Goal: Task Accomplishment & Management: Use online tool/utility

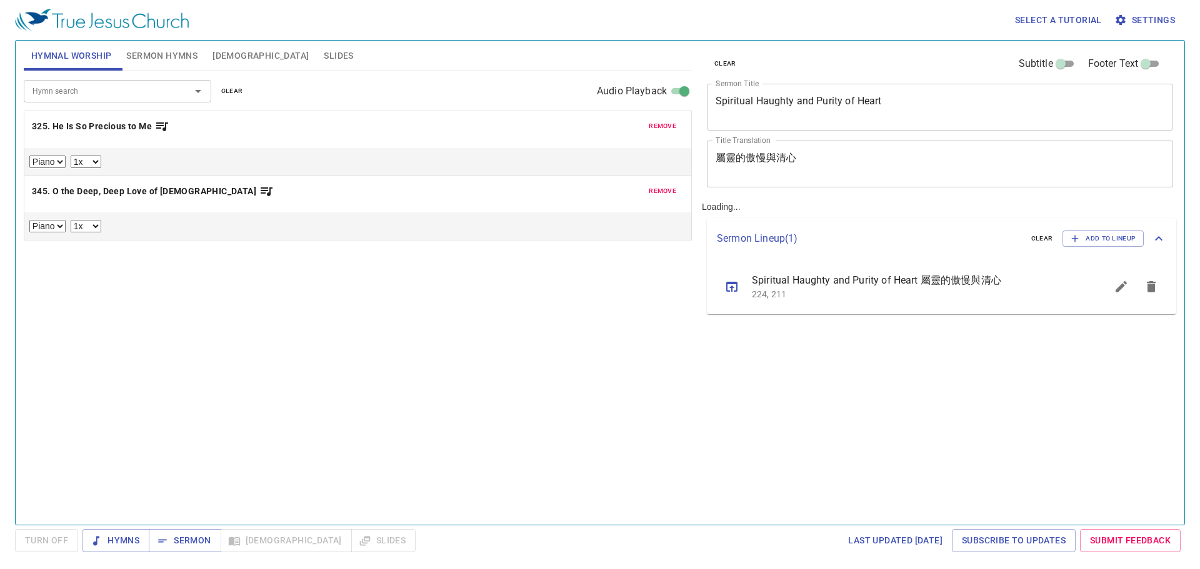
select select "1"
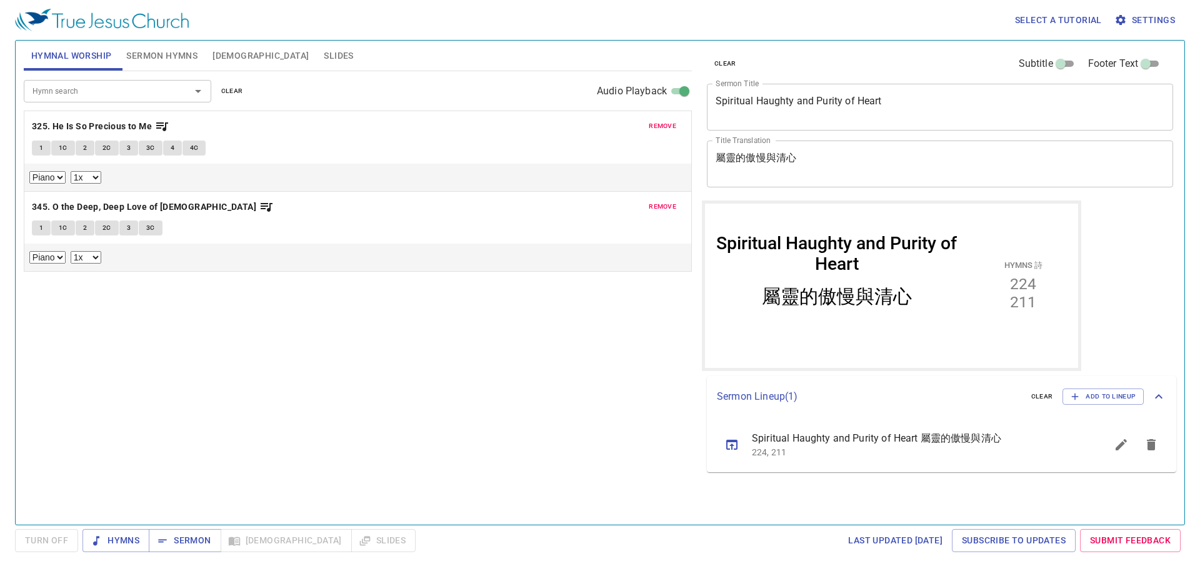
click at [1158, 449] on icon "sermon lineup list" at bounding box center [1150, 444] width 15 height 15
click at [1106, 396] on span "Add to Lineup" at bounding box center [1102, 396] width 65 height 11
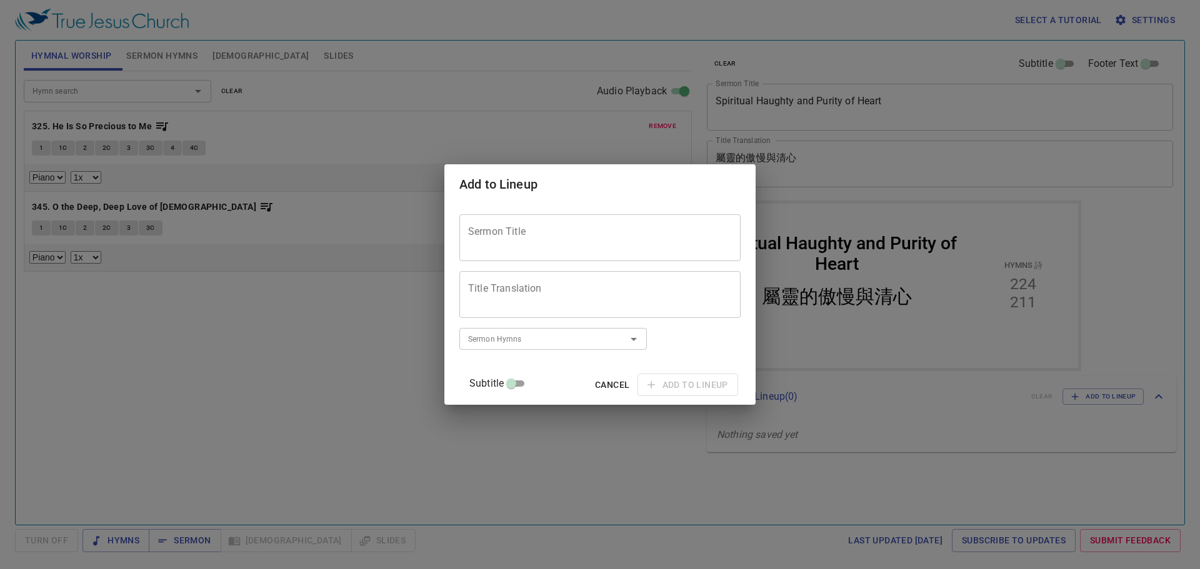
click at [589, 237] on textarea "Sermon Title" at bounding box center [600, 238] width 264 height 24
paste textarea "Do Not Fear Preaching the [DEMOGRAPHIC_DATA]"
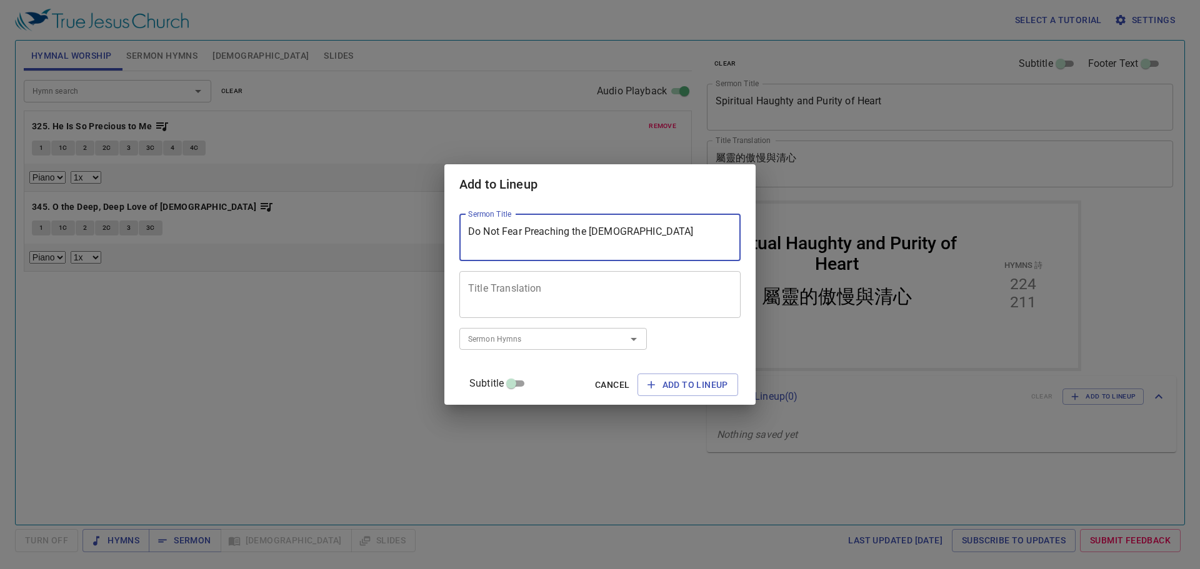
type textarea "Do Not Fear Preaching the [DEMOGRAPHIC_DATA]"
click at [550, 302] on textarea "Title Translation" at bounding box center [600, 294] width 264 height 24
paste textarea "勿懼傳福音"
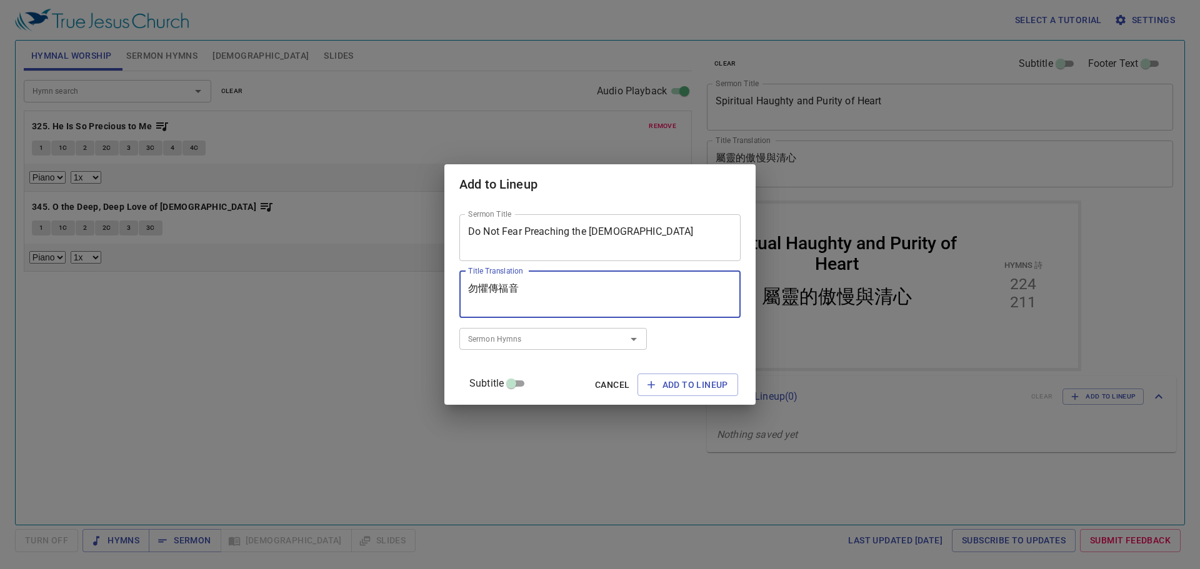
click at [630, 333] on div at bounding box center [625, 339] width 32 height 17
type textarea "勿懼傳福音"
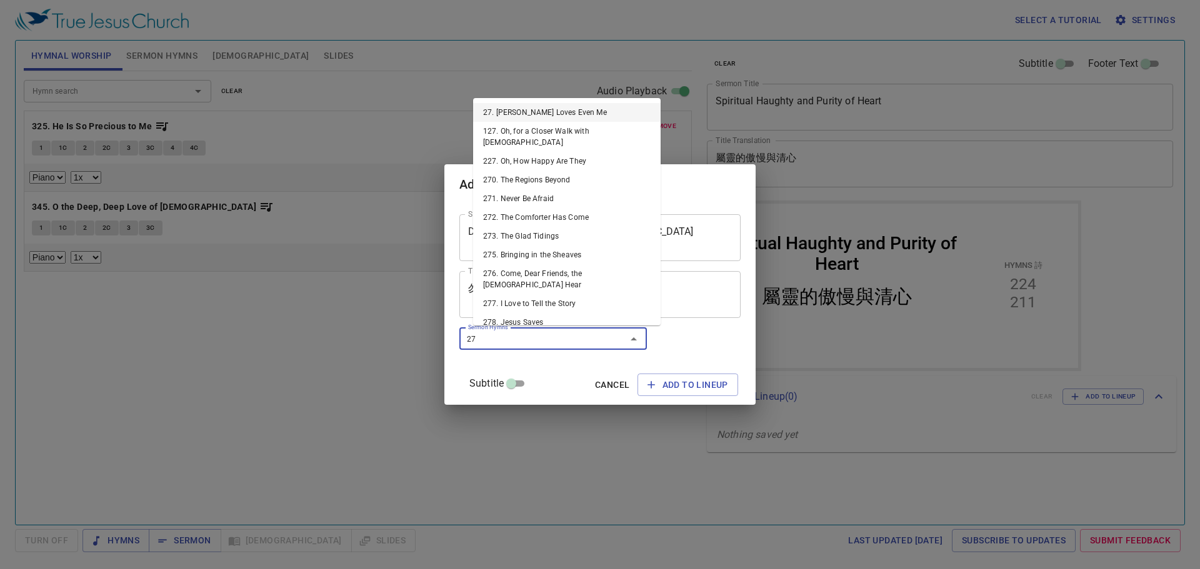
type input "271"
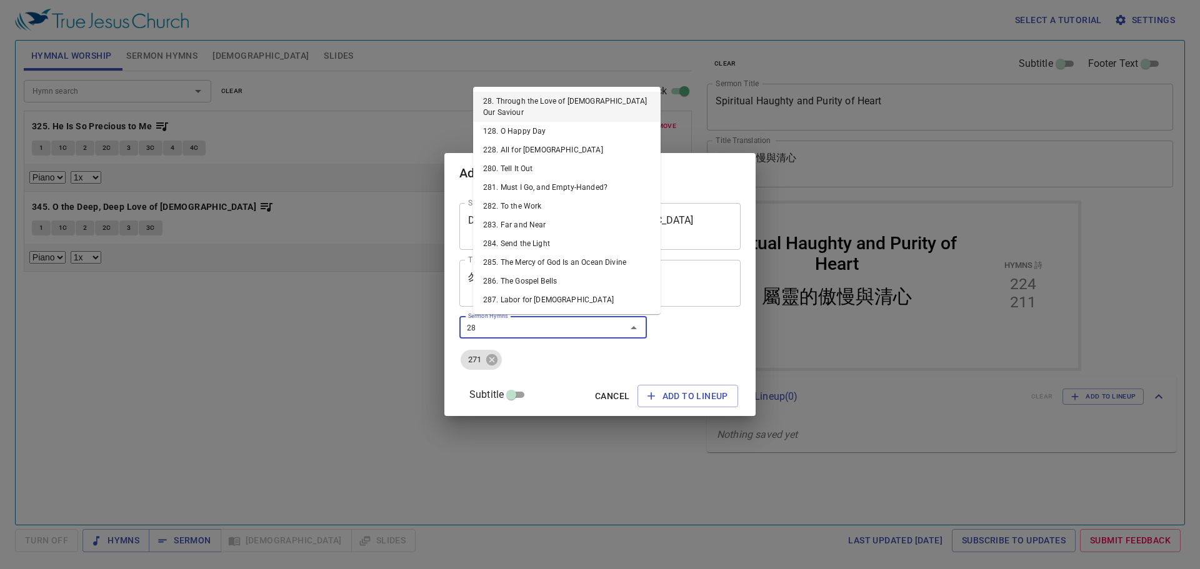
type input "286"
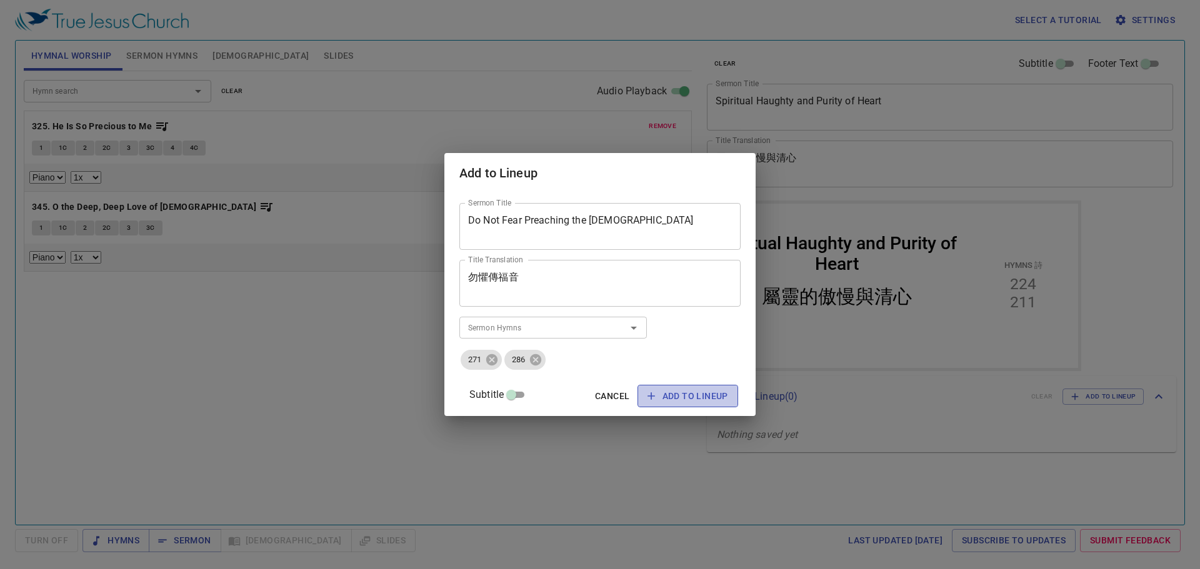
click at [648, 404] on button "Add to Lineup" at bounding box center [687, 396] width 101 height 23
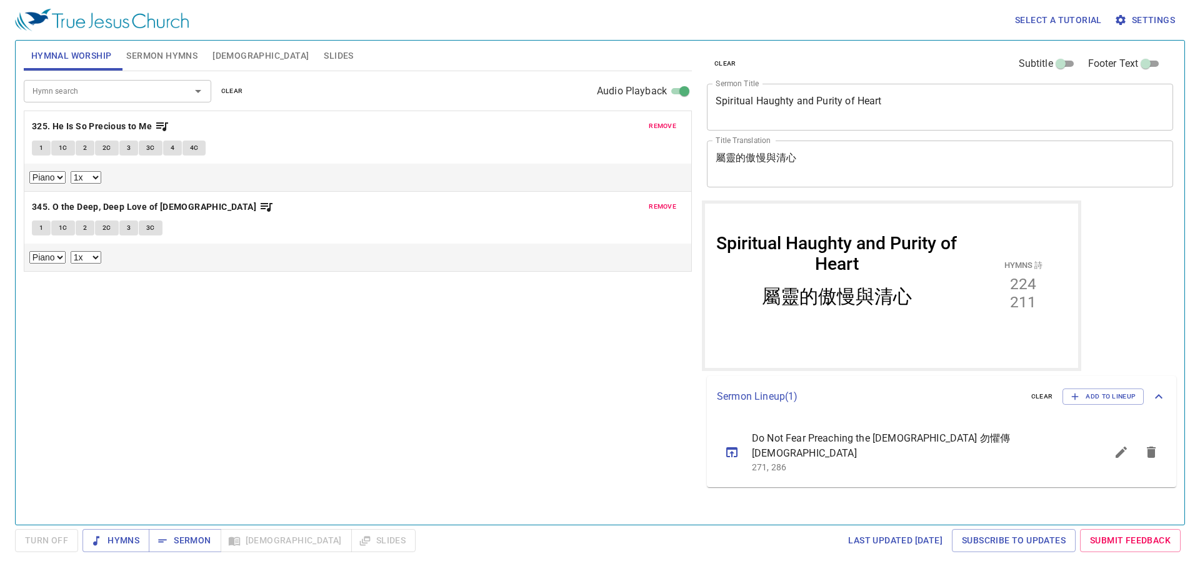
click at [660, 124] on span "remove" at bounding box center [662, 126] width 27 height 11
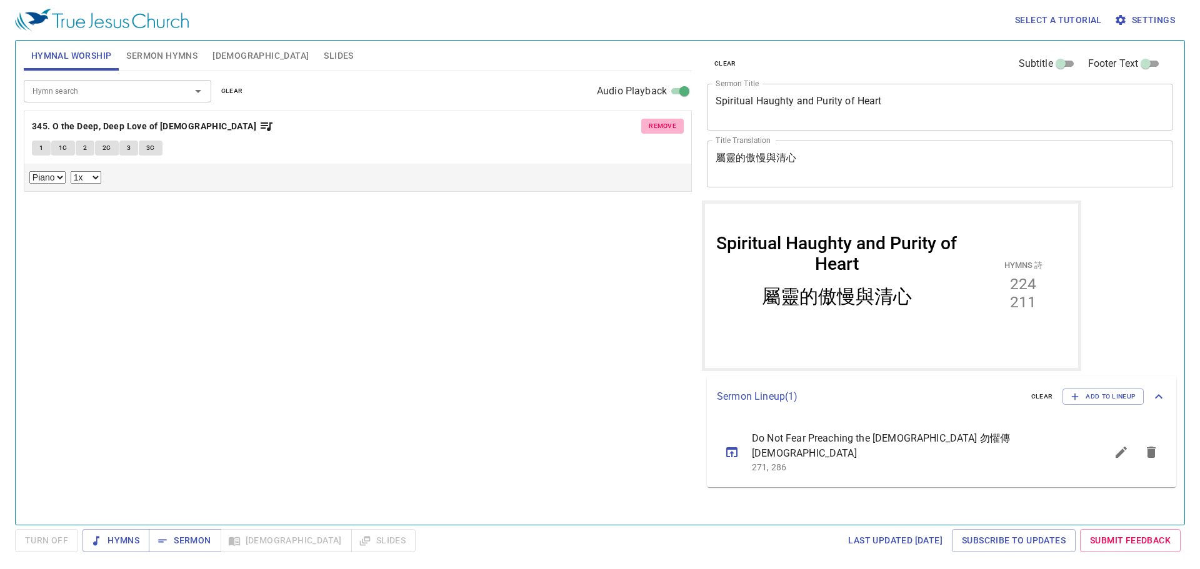
click at [660, 125] on span "remove" at bounding box center [662, 126] width 27 height 11
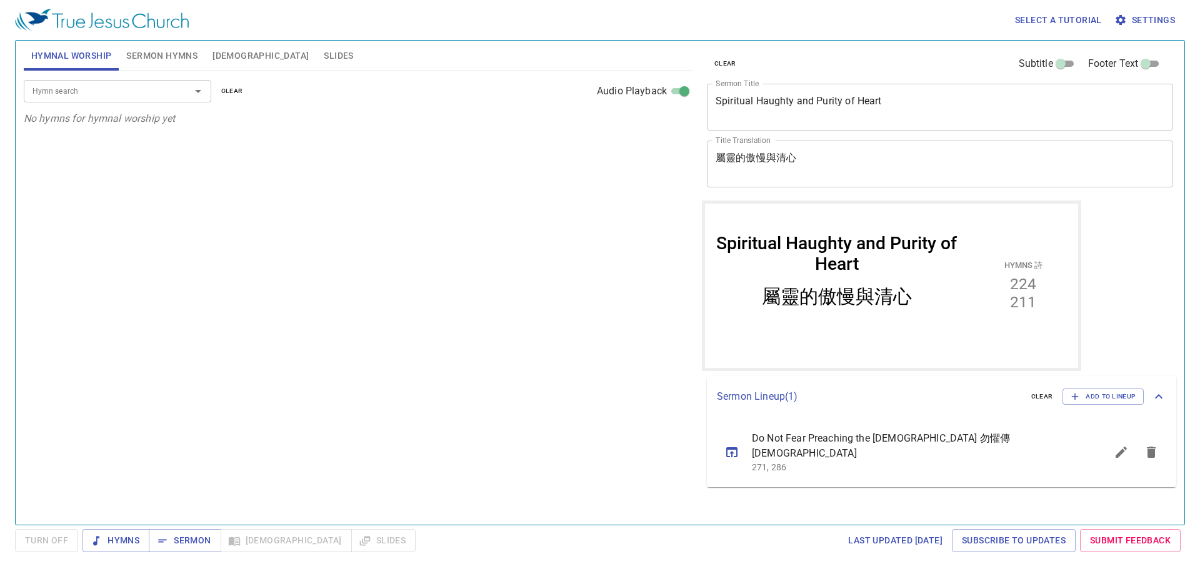
click at [599, 231] on div "Hymn search Hymn search clear Audio Playback No hymns for hymnal worship yet" at bounding box center [358, 292] width 668 height 443
click at [727, 447] on icon "sermon lineup list" at bounding box center [731, 452] width 11 height 10
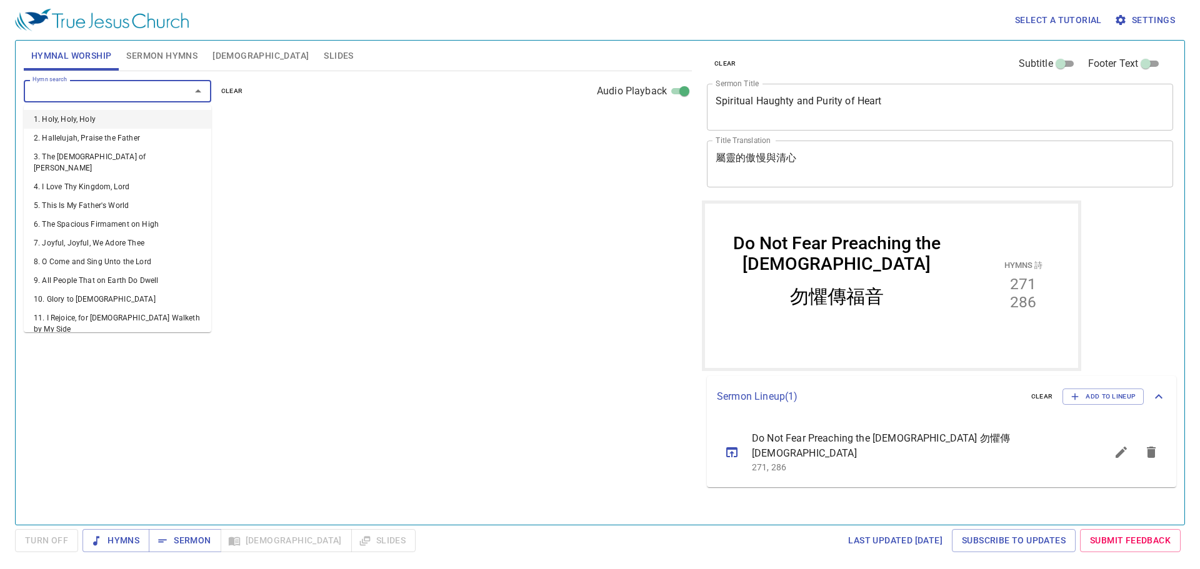
click at [101, 92] on input "Hymn search" at bounding box center [98, 91] width 143 height 14
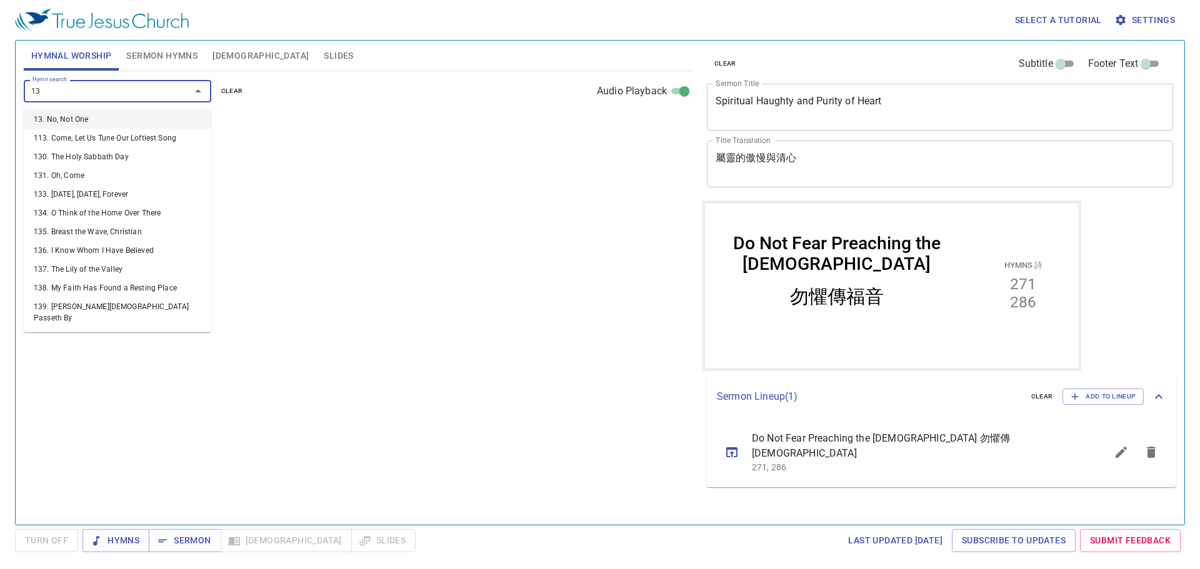
type input "138"
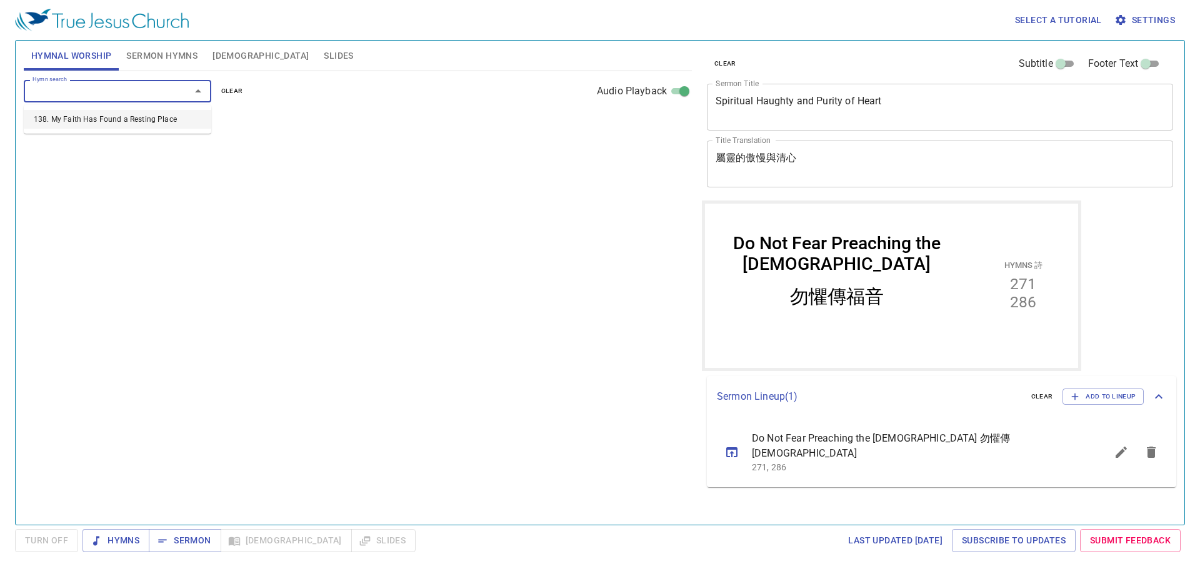
select select "1"
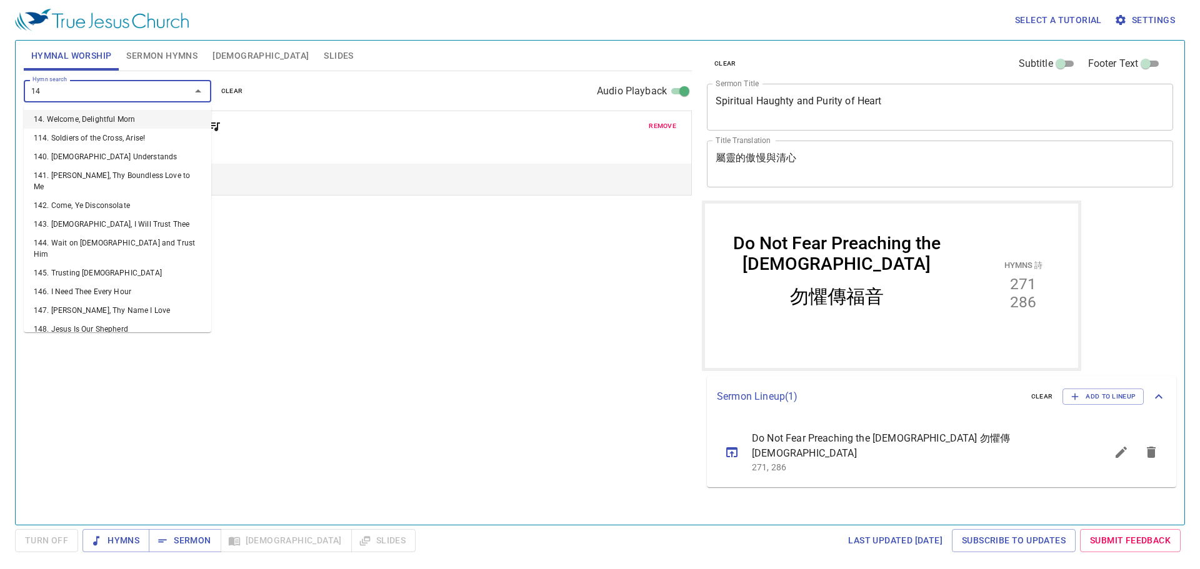
type input "146"
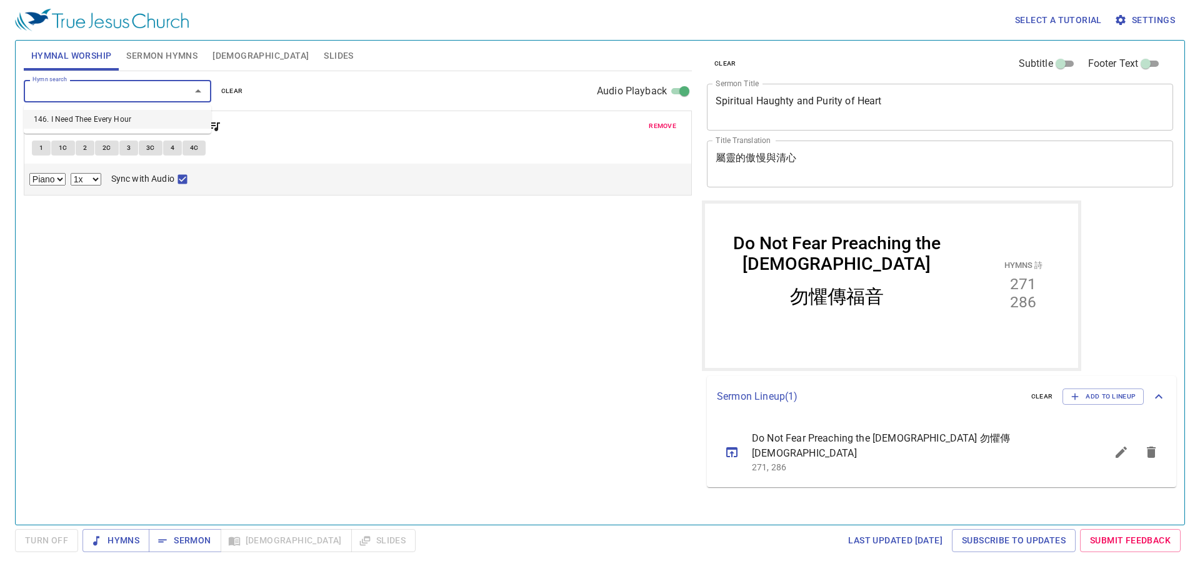
select select "1"
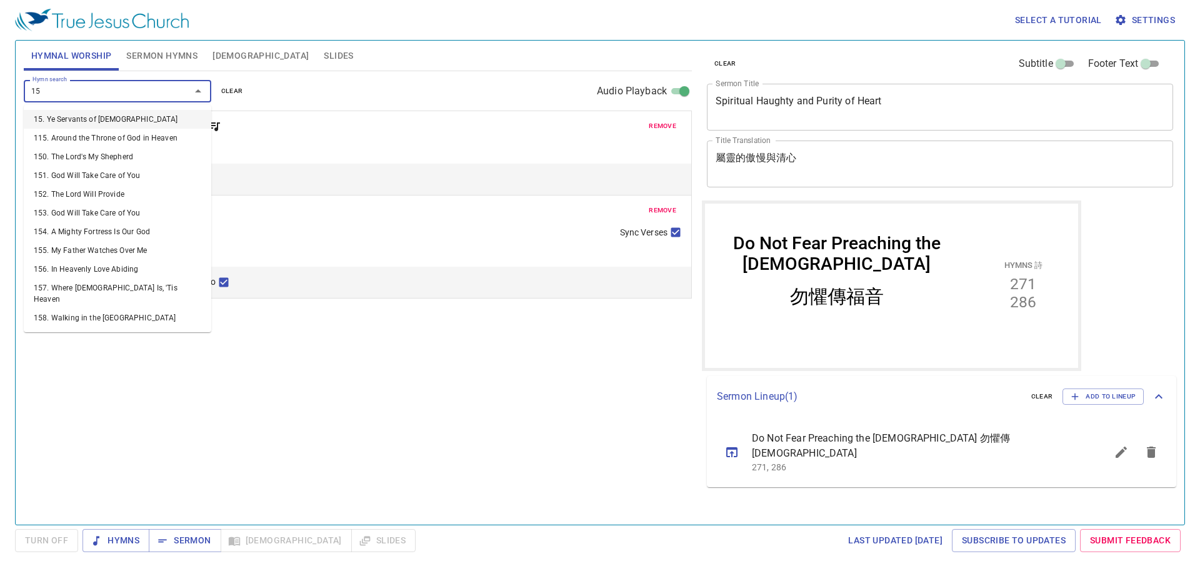
type input "157"
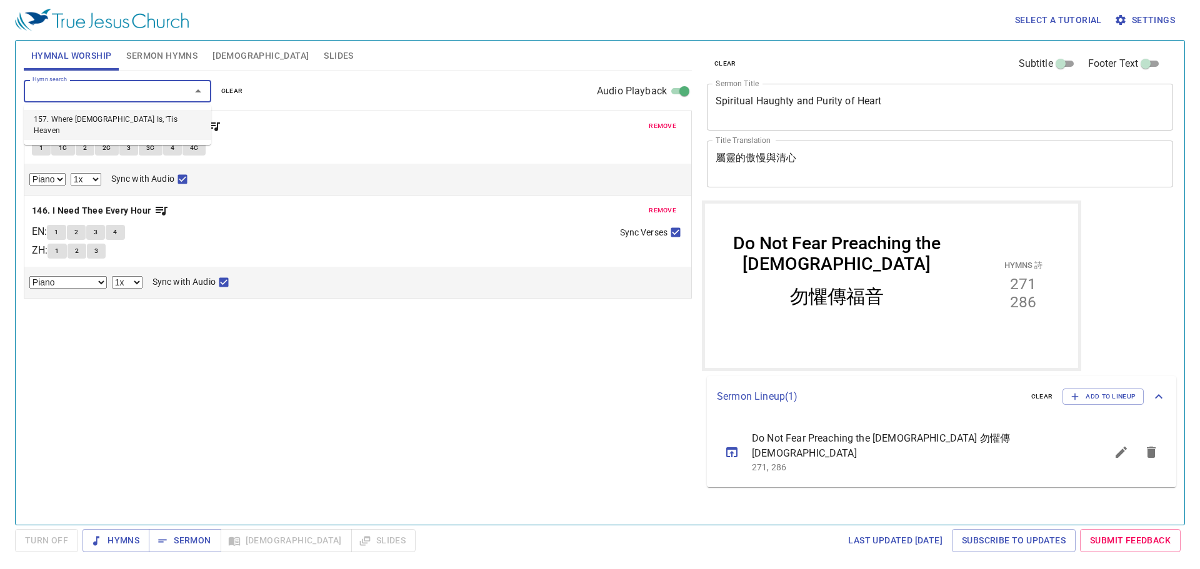
select select "1"
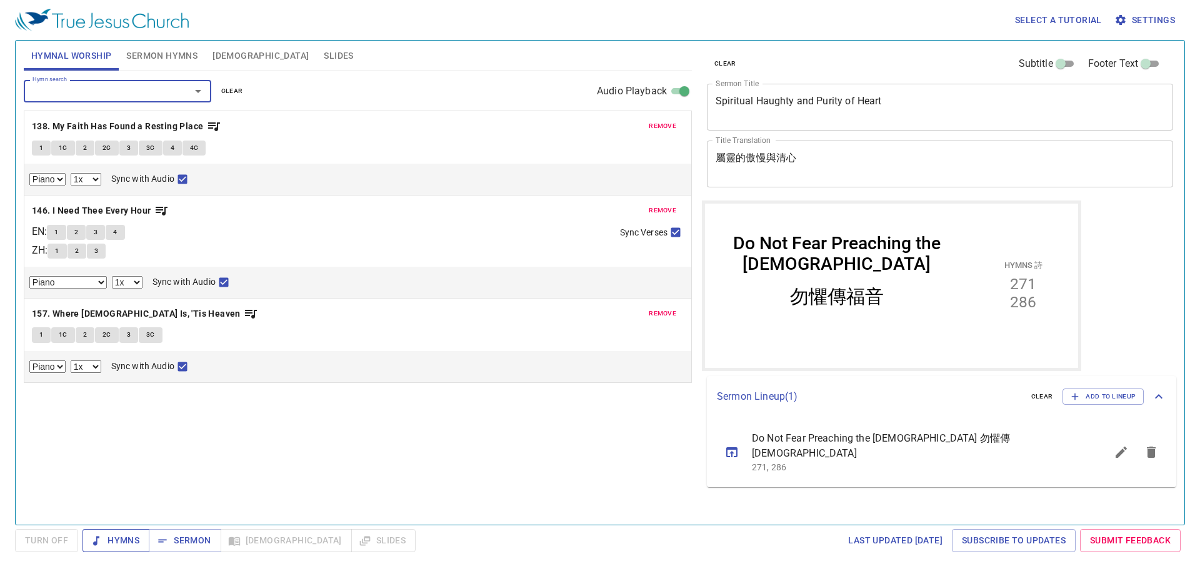
click at [117, 539] on span "Hymns" at bounding box center [115, 541] width 47 height 16
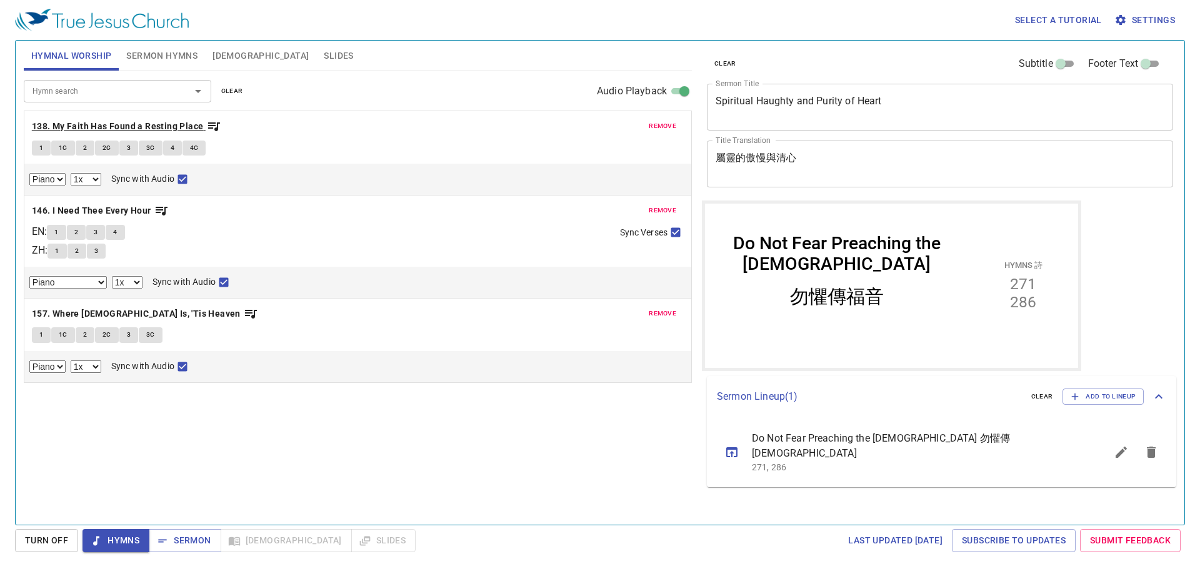
click at [57, 124] on b "138. My Faith Has Found a Resting Place" at bounding box center [118, 127] width 172 height 16
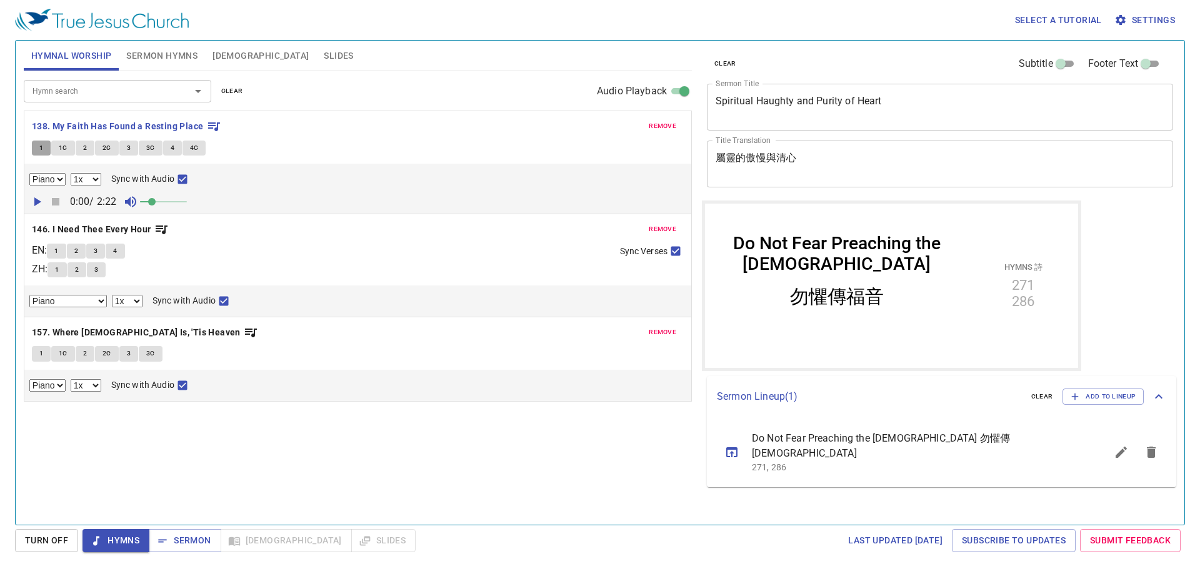
click at [44, 146] on button "1" at bounding box center [41, 148] width 19 height 15
checkbox input "false"
click at [70, 148] on button "1C" at bounding box center [63, 148] width 24 height 15
click at [89, 146] on button "2" at bounding box center [85, 148] width 19 height 15
click at [104, 151] on span "2C" at bounding box center [106, 147] width 9 height 11
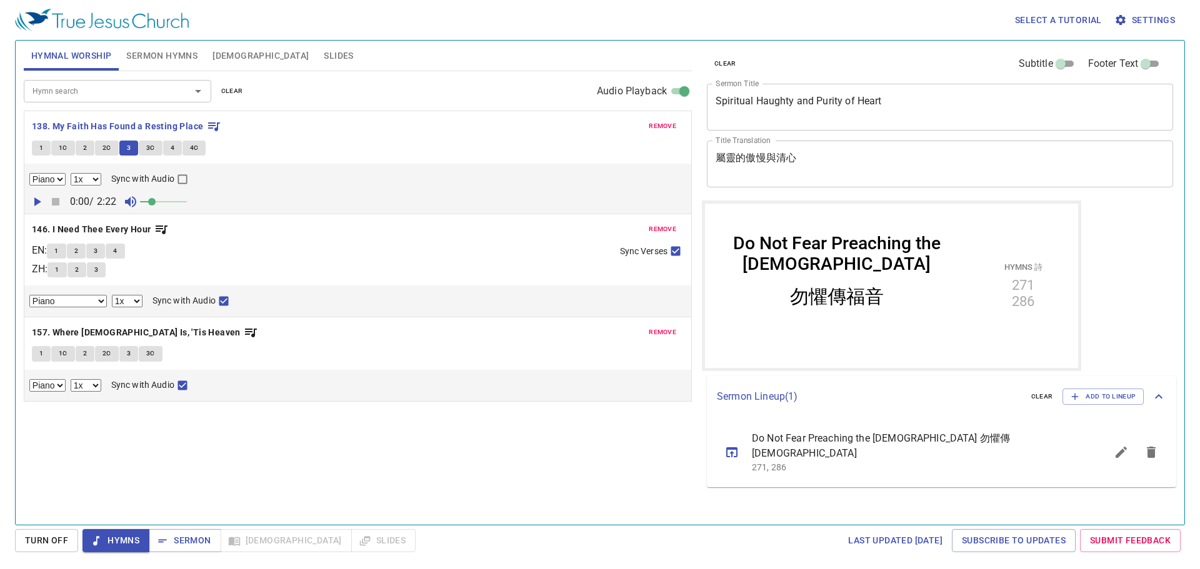
click at [148, 145] on span "3C" at bounding box center [150, 147] width 9 height 11
click at [176, 145] on button "4" at bounding box center [172, 148] width 19 height 15
click at [196, 154] on button "4C" at bounding box center [194, 148] width 24 height 15
click at [84, 222] on b "146. I Need Thee Every Hour" at bounding box center [91, 230] width 119 height 16
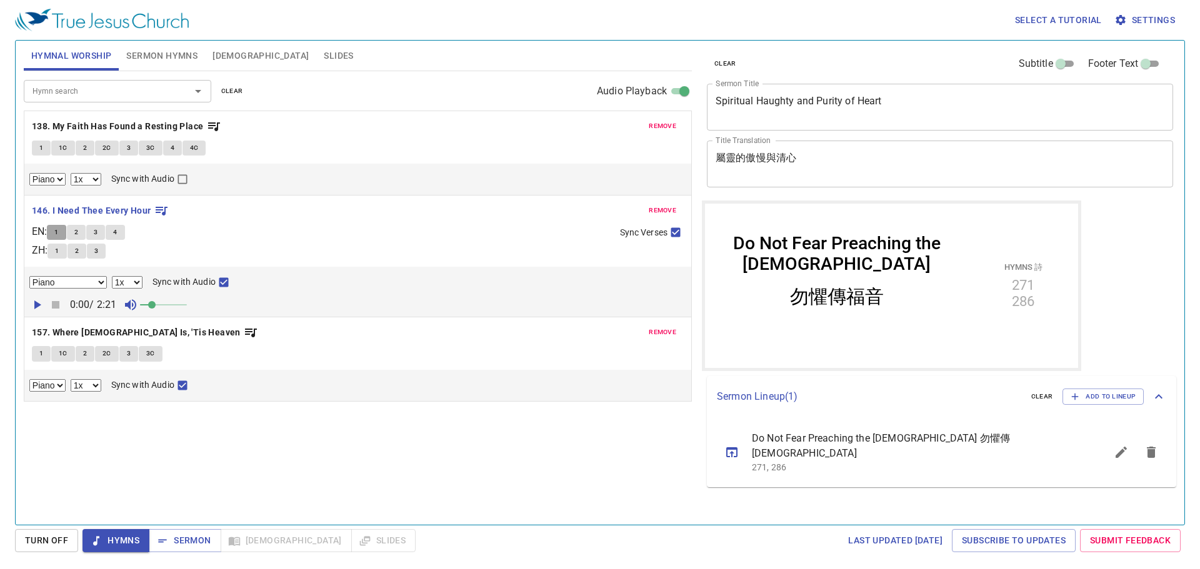
click at [56, 233] on button "1" at bounding box center [56, 232] width 19 height 15
checkbox input "false"
click at [124, 232] on button "4" at bounding box center [115, 232] width 19 height 15
click at [129, 330] on b "157. Where [DEMOGRAPHIC_DATA] Is, 'Tis Heaven" at bounding box center [136, 333] width 209 height 16
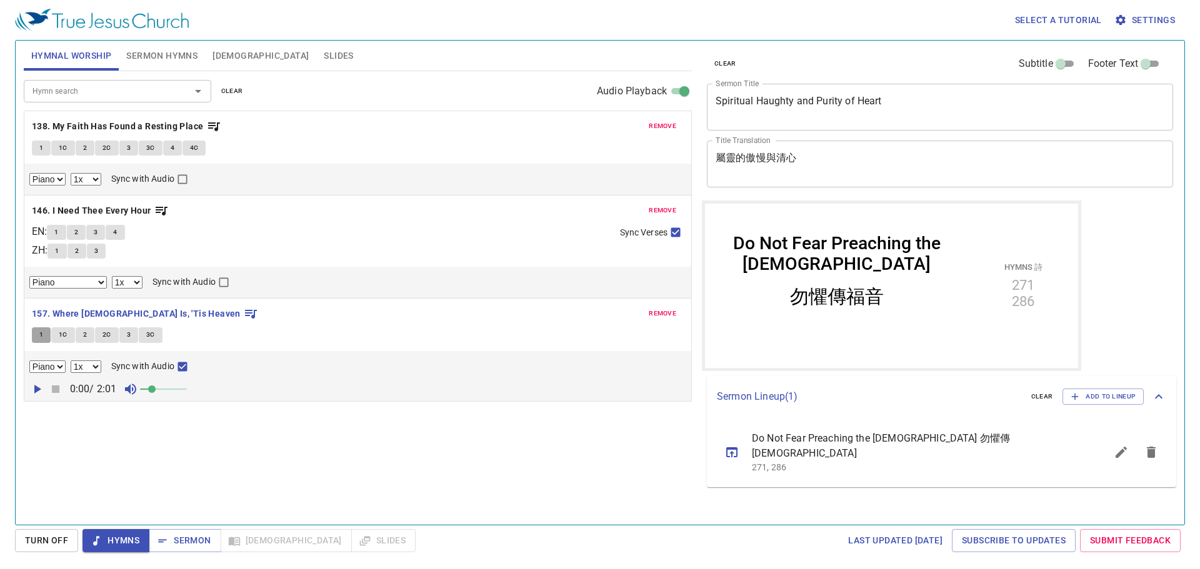
click at [45, 332] on button "1" at bounding box center [41, 334] width 19 height 15
checkbox input "false"
click at [62, 334] on span "1C" at bounding box center [63, 334] width 9 height 11
drag, startPoint x: 79, startPoint y: 332, endPoint x: 113, endPoint y: 325, distance: 34.6
click at [80, 332] on button "2" at bounding box center [85, 334] width 19 height 15
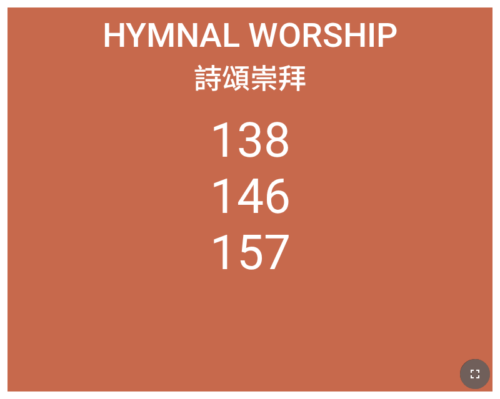
click at [467, 371] on icon "button" at bounding box center [474, 374] width 15 height 15
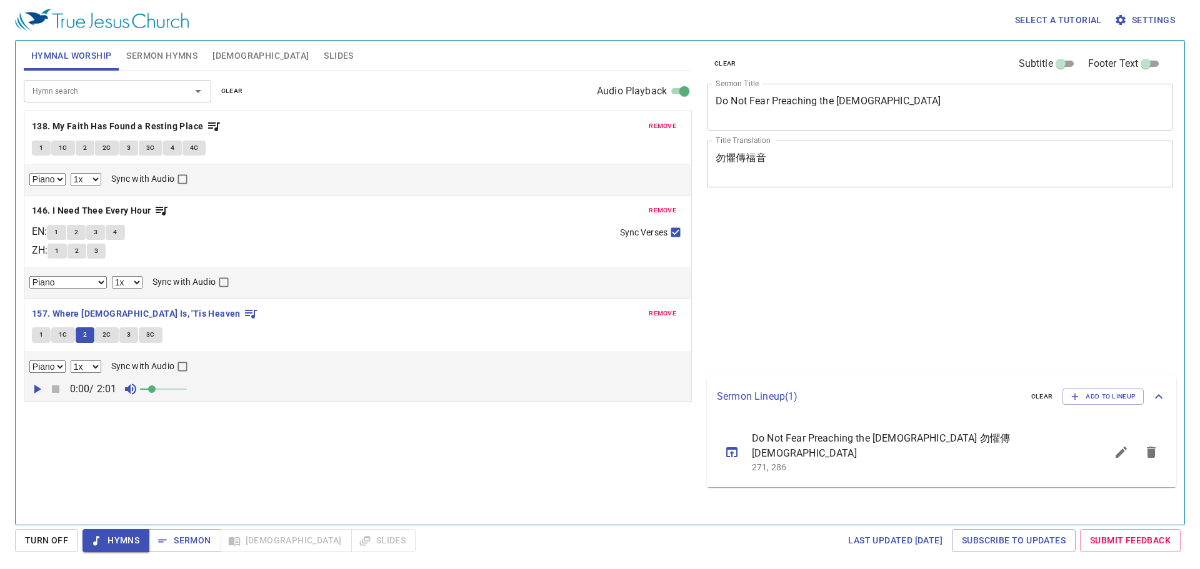
select select "1"
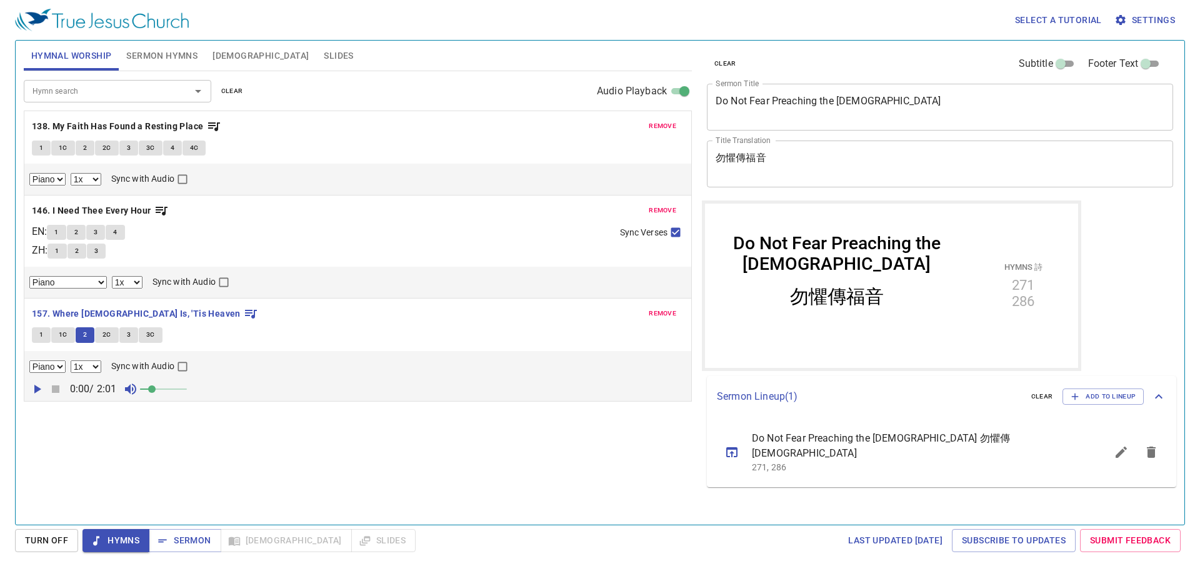
click at [109, 340] on span "2C" at bounding box center [106, 334] width 9 height 11
click at [129, 338] on span "3" at bounding box center [129, 334] width 4 height 11
click at [153, 335] on span "3C" at bounding box center [150, 334] width 9 height 11
click at [144, 317] on b "157. Where [DEMOGRAPHIC_DATA] Is, 'Tis Heaven" at bounding box center [136, 314] width 209 height 16
click at [204, 535] on span "Sermon" at bounding box center [185, 541] width 52 height 16
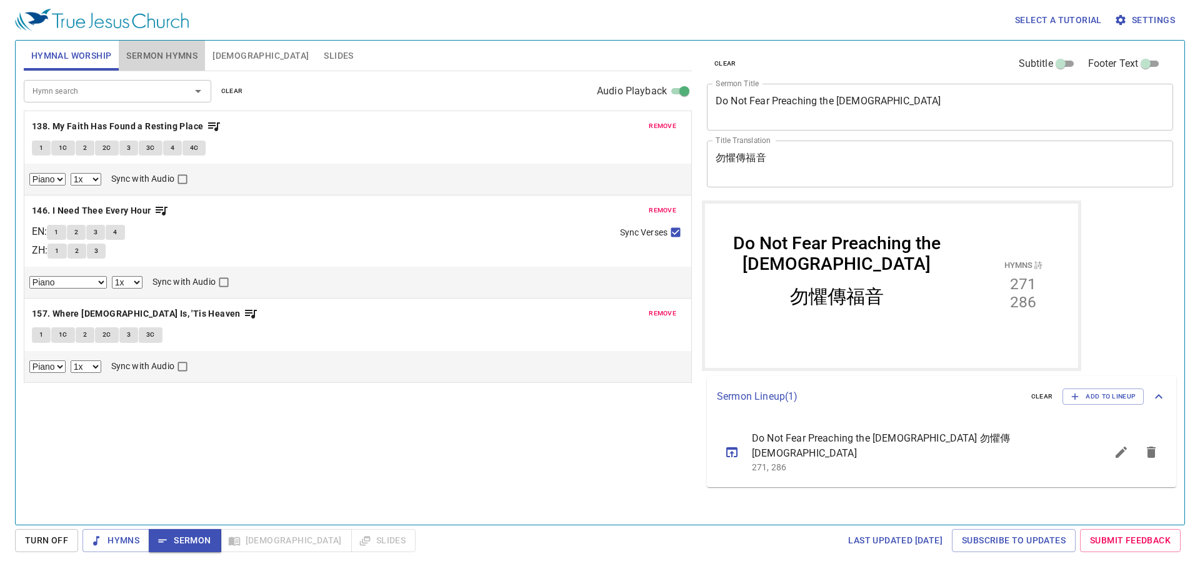
click at [172, 56] on span "Sermon Hymns" at bounding box center [161, 56] width 71 height 16
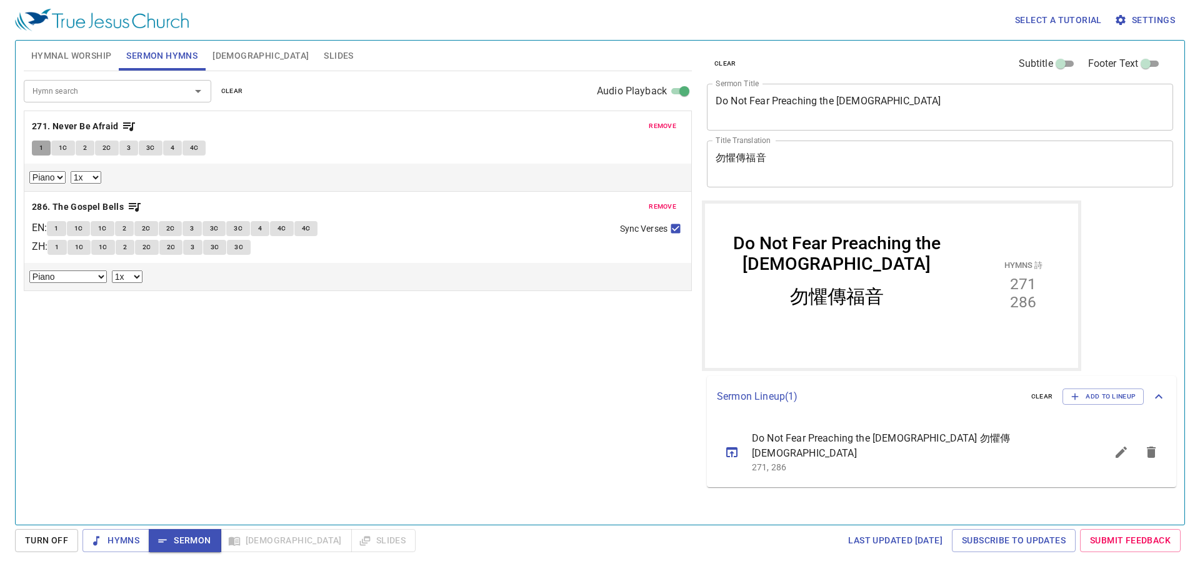
click at [42, 146] on span "1" at bounding box center [41, 147] width 4 height 11
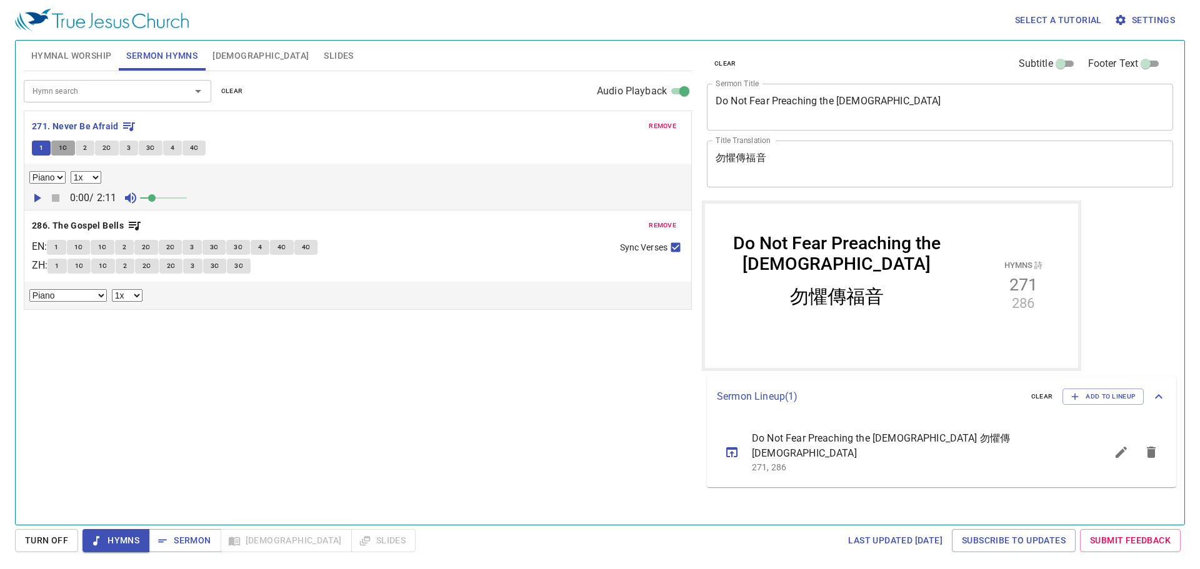
click at [62, 149] on span "1C" at bounding box center [63, 147] width 9 height 11
click at [83, 146] on span "2" at bounding box center [85, 147] width 4 height 11
click at [101, 151] on button "2C" at bounding box center [107, 148] width 24 height 15
click at [124, 146] on button "3" at bounding box center [128, 148] width 19 height 15
click at [154, 152] on span "3C" at bounding box center [150, 147] width 9 height 11
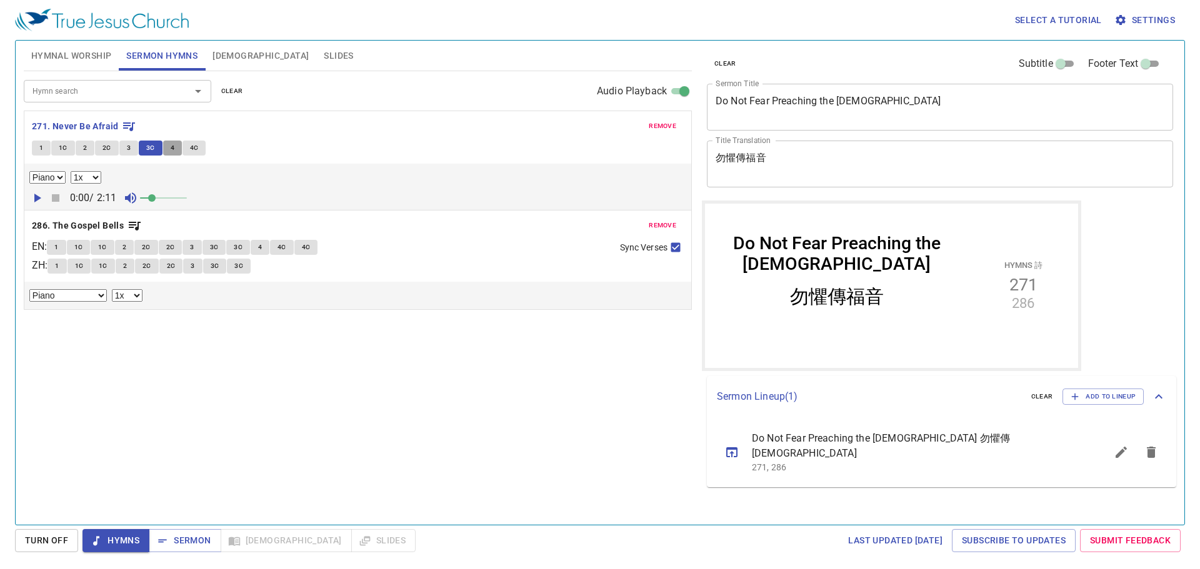
click at [168, 150] on button "4" at bounding box center [172, 148] width 19 height 15
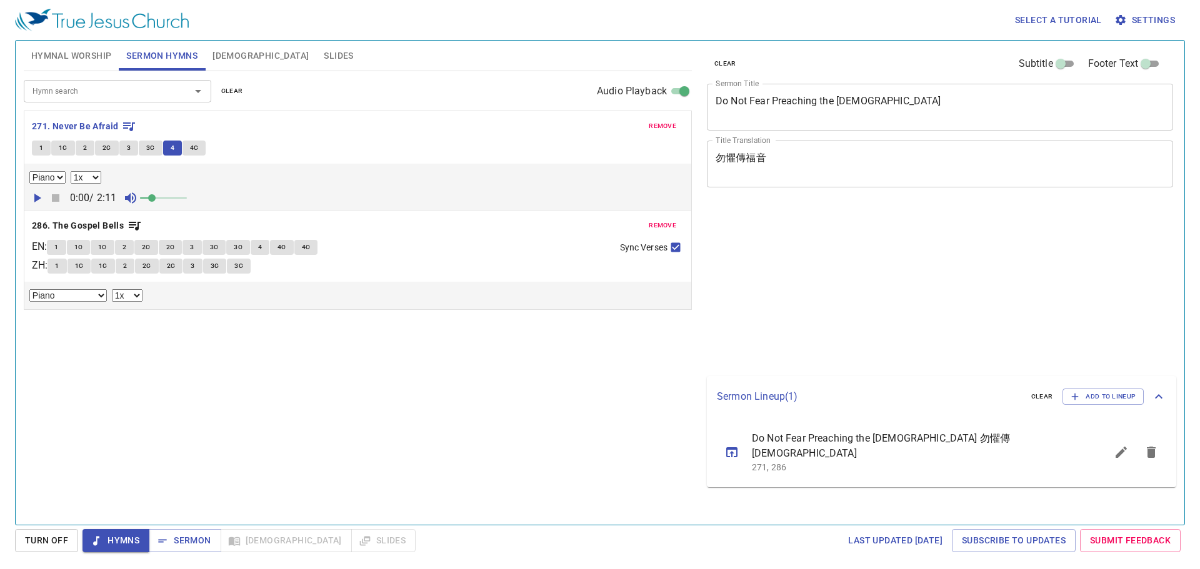
select select "1"
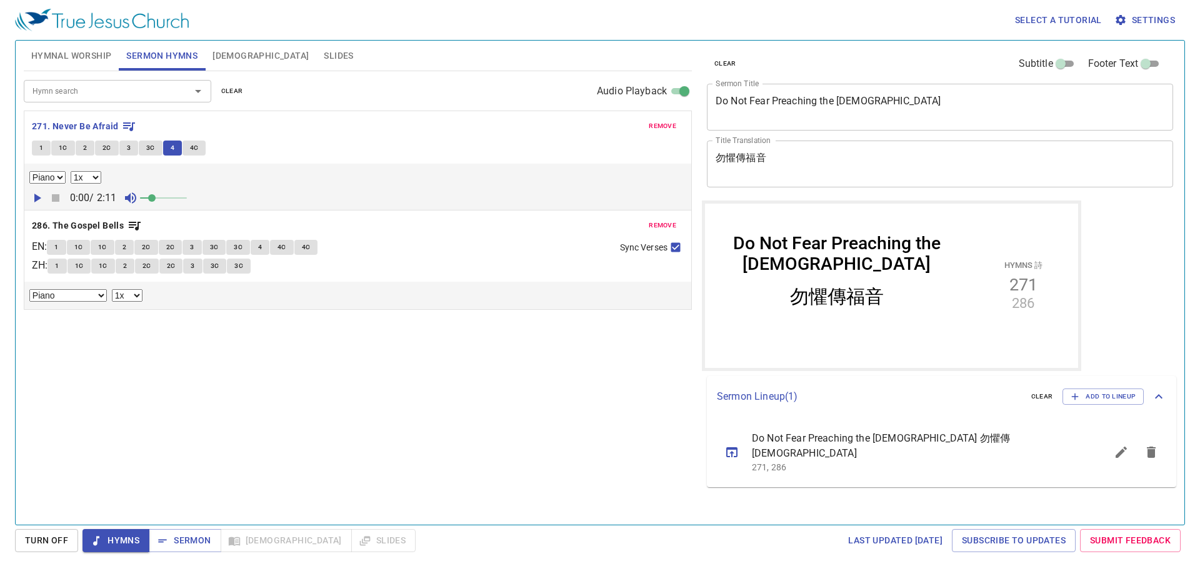
click at [190, 146] on span "4C" at bounding box center [194, 147] width 9 height 11
click at [108, 125] on b "271. Never Be Afraid" at bounding box center [75, 127] width 87 height 16
